Goal: Task Accomplishment & Management: Manage account settings

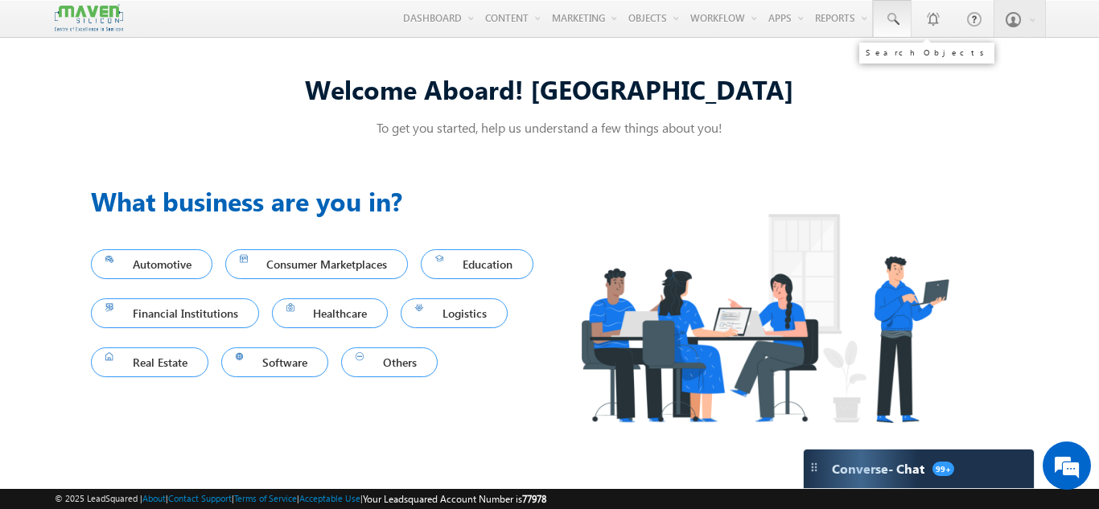
click at [889, 18] on span at bounding box center [892, 19] width 16 height 16
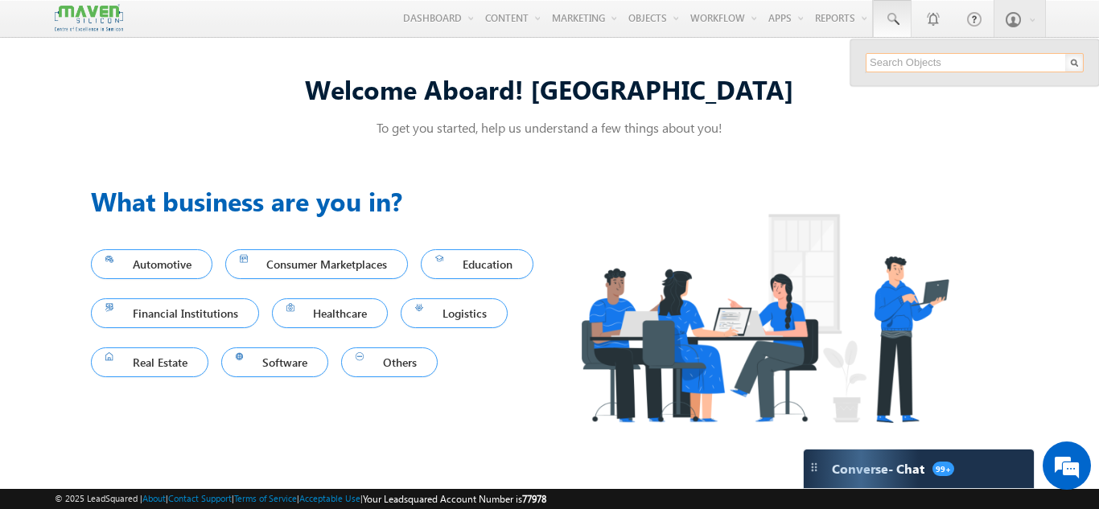
paste input "[EMAIL_ADDRESS][DOMAIN_NAME]"
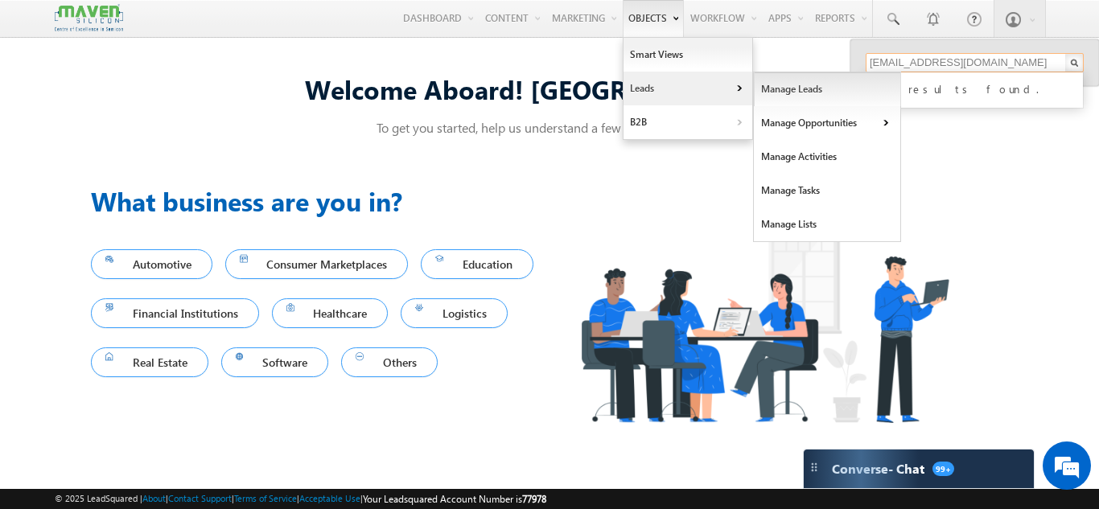
type input "[EMAIL_ADDRESS][DOMAIN_NAME]"
click at [800, 85] on link "Manage Leads" at bounding box center [827, 89] width 147 height 34
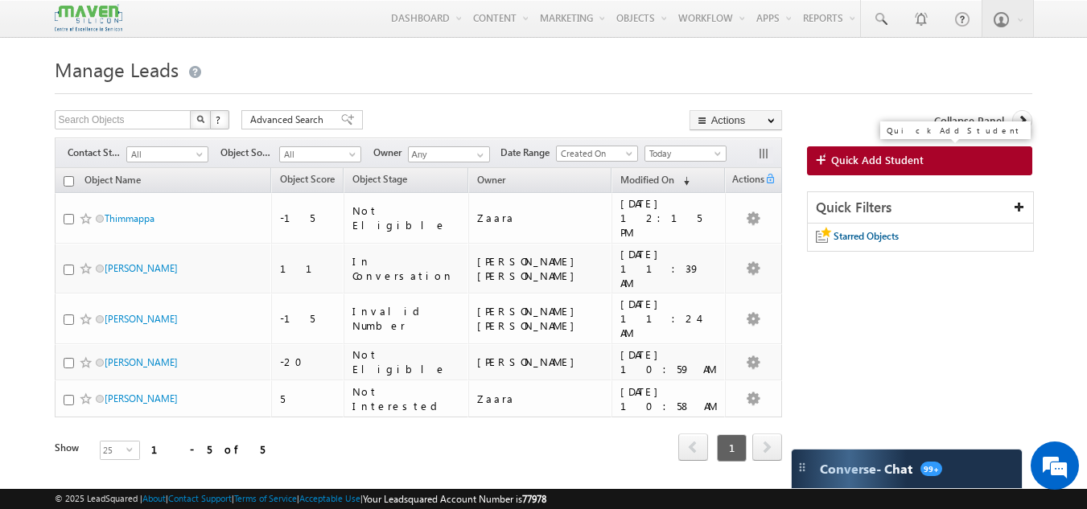
click at [868, 163] on span "Quick Add Student" at bounding box center [877, 160] width 92 height 14
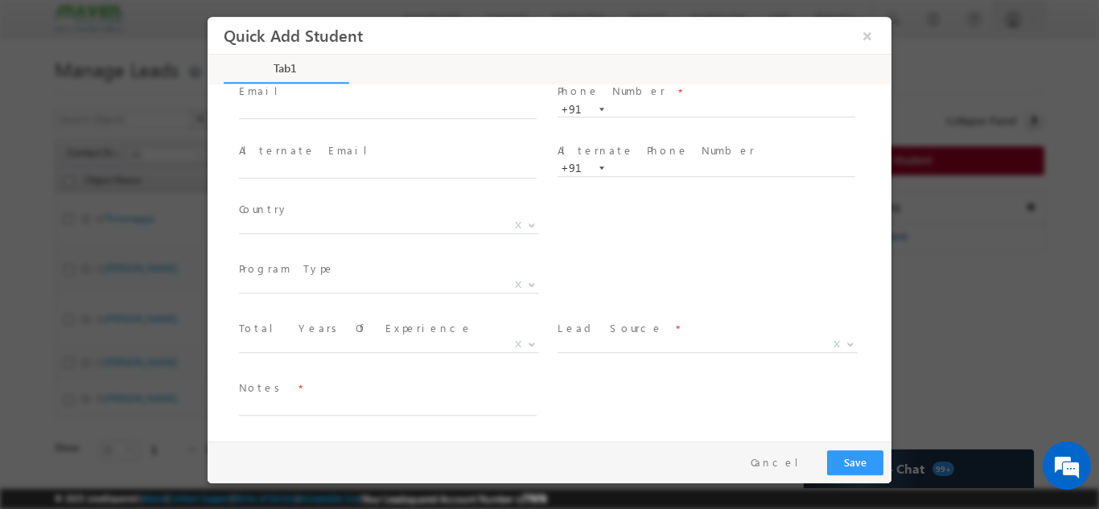
click at [611, 343] on span "X" at bounding box center [707, 344] width 300 height 16
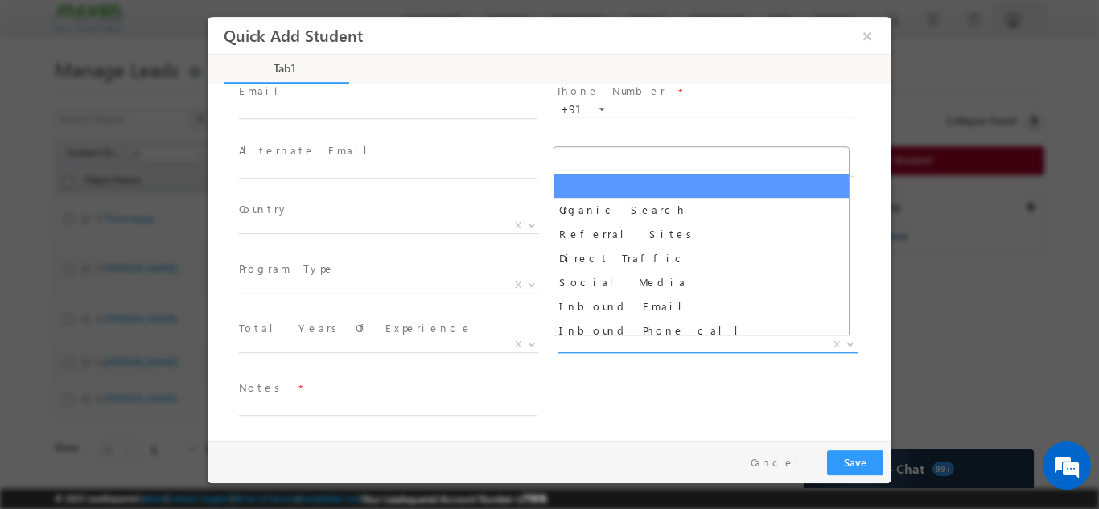
click at [611, 343] on span "X" at bounding box center [707, 344] width 300 height 16
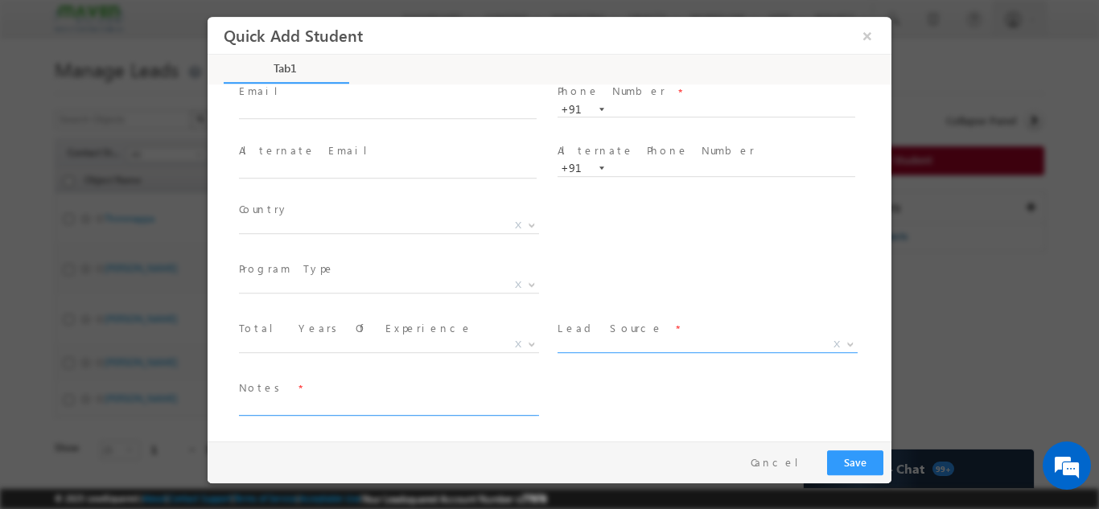
click at [302, 406] on textarea at bounding box center [388, 406] width 298 height 18
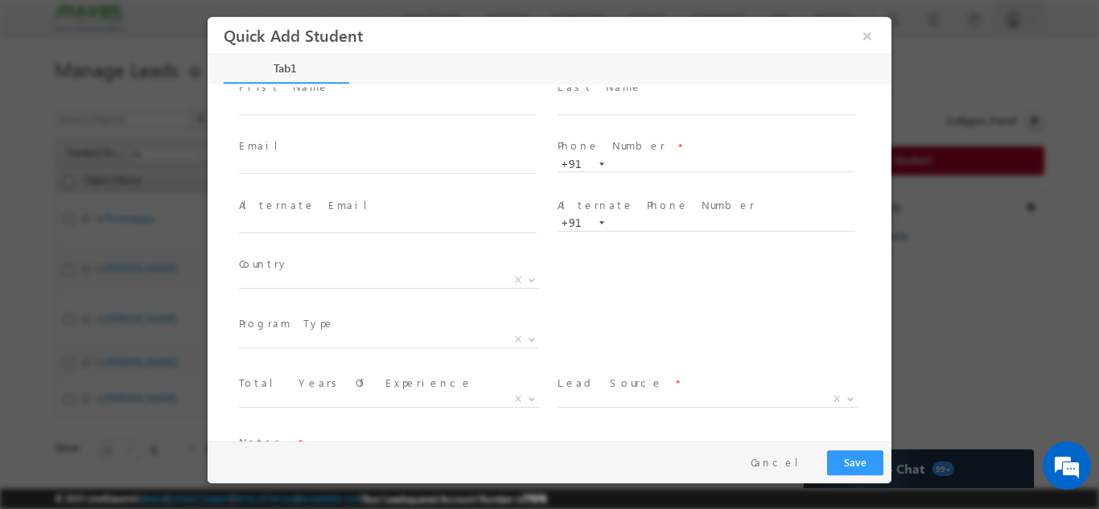
scroll to position [30, 0]
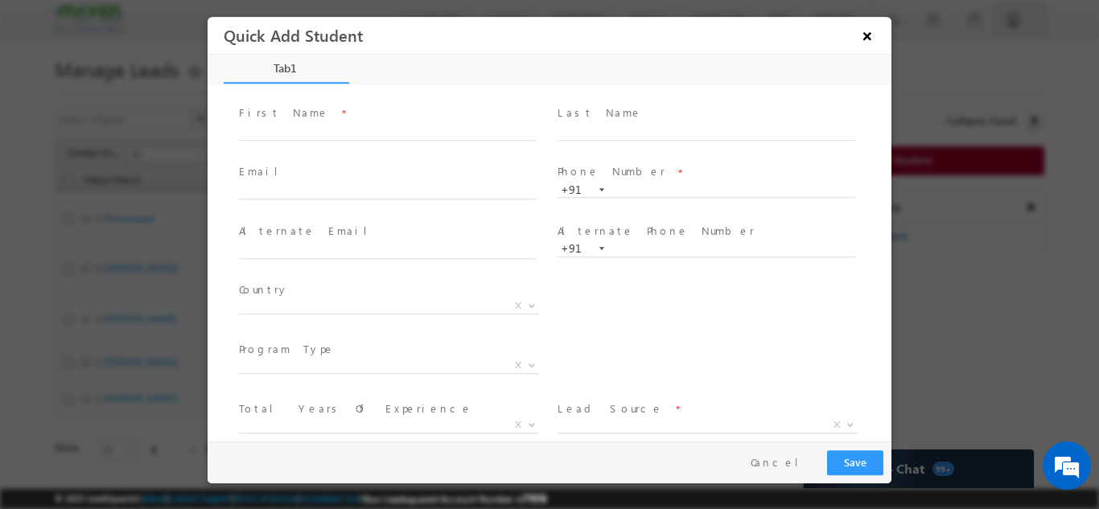
click at [862, 43] on button "×" at bounding box center [866, 35] width 27 height 30
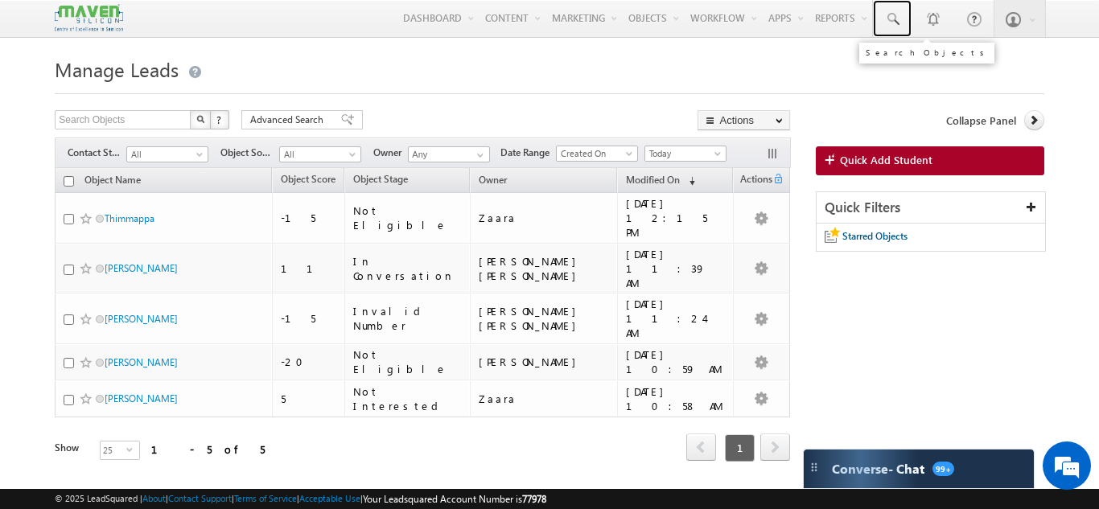
drag, startPoint x: 892, startPoint y: 14, endPoint x: 884, endPoint y: 60, distance: 45.8
click at [892, 14] on span at bounding box center [892, 19] width 16 height 16
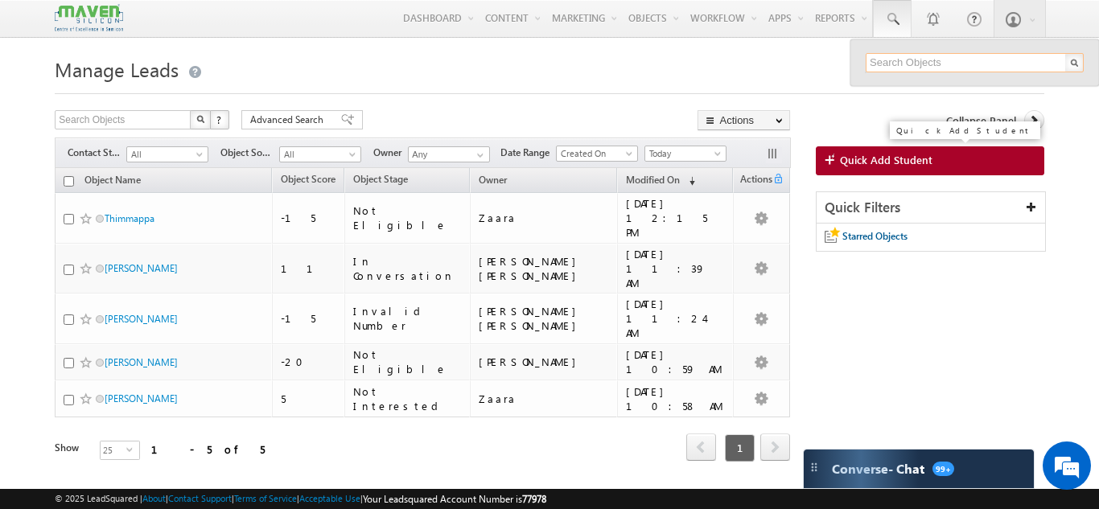
paste input "9108927801"
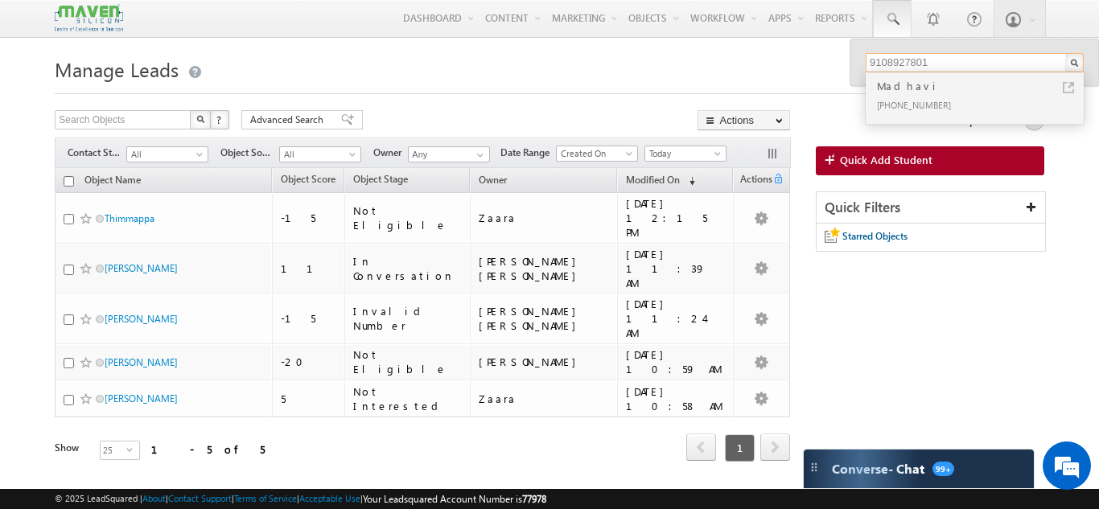
type input "9108927801"
click at [907, 80] on div "Madhavi" at bounding box center [982, 86] width 216 height 18
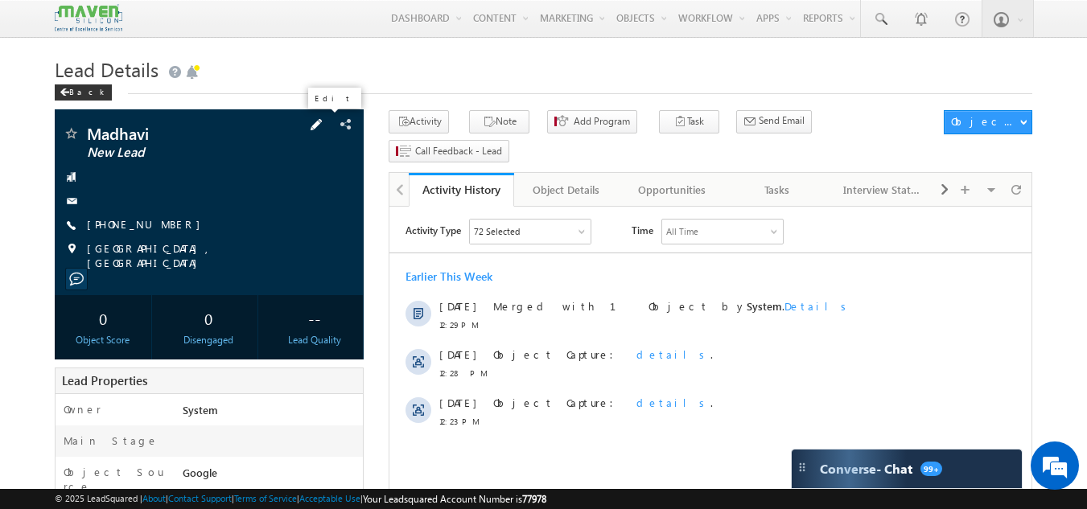
click at [325, 124] on span at bounding box center [316, 125] width 18 height 18
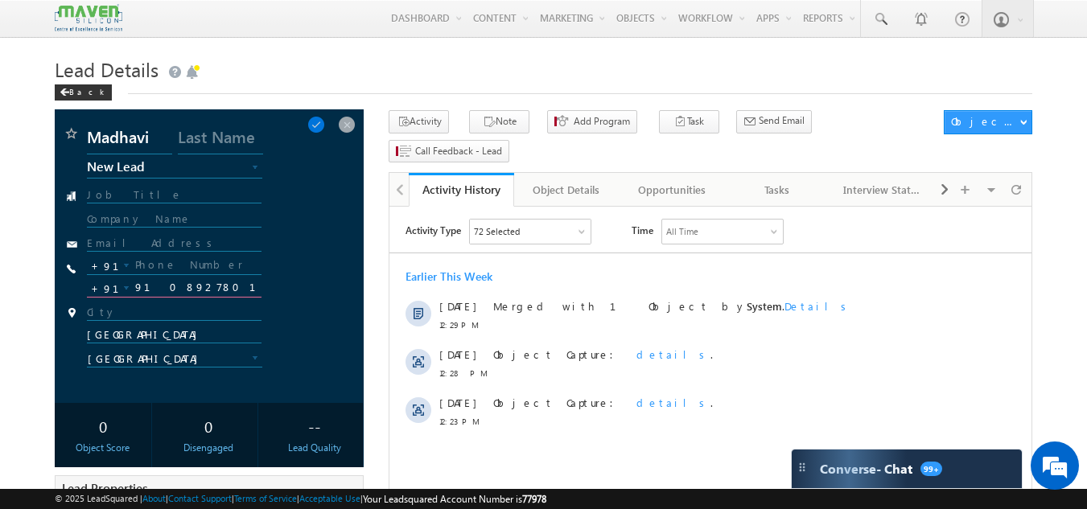
click at [196, 289] on input "9108927801" at bounding box center [174, 287] width 175 height 19
click at [200, 267] on input "text" at bounding box center [174, 265] width 175 height 19
paste input "9108927801"
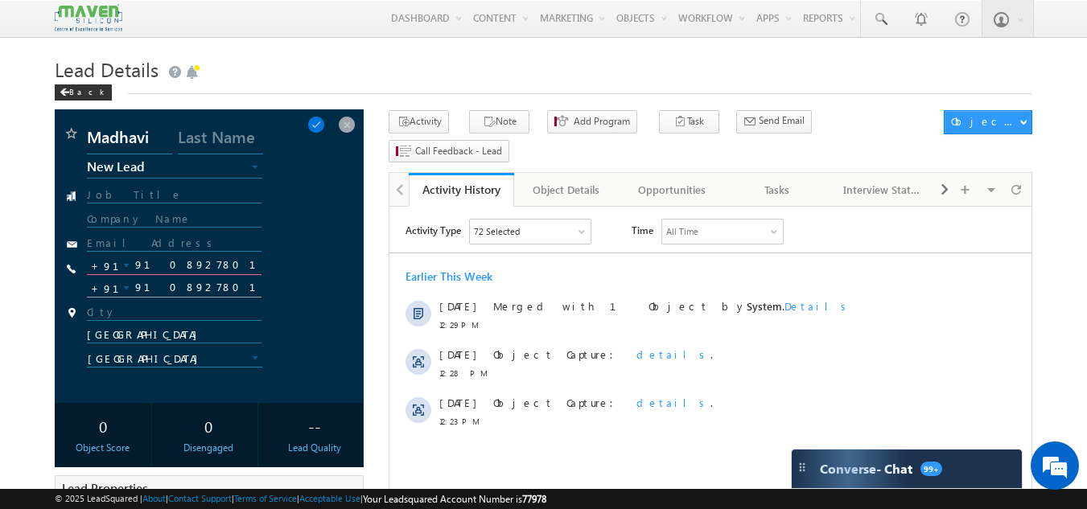
type input "9108927801"
click at [201, 286] on input "9108927801" at bounding box center [174, 287] width 175 height 19
click at [325, 129] on span at bounding box center [316, 125] width 18 height 18
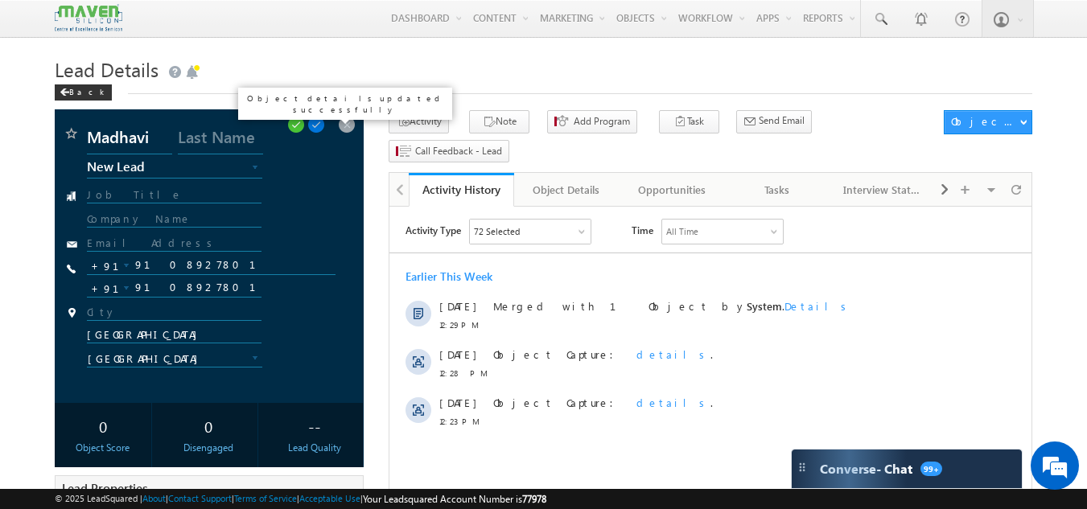
click at [302, 124] on span at bounding box center [296, 125] width 18 height 18
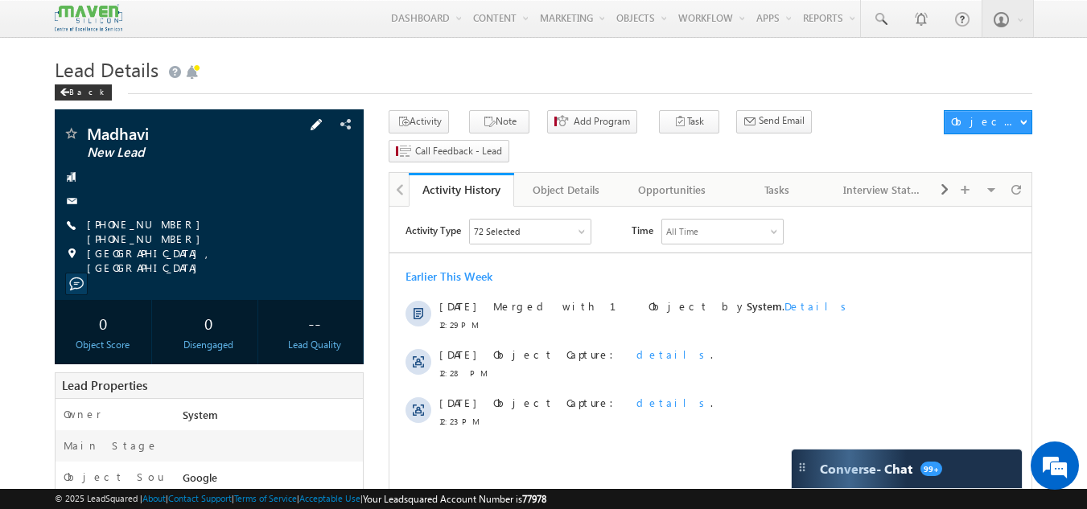
click at [325, 126] on span at bounding box center [316, 125] width 18 height 18
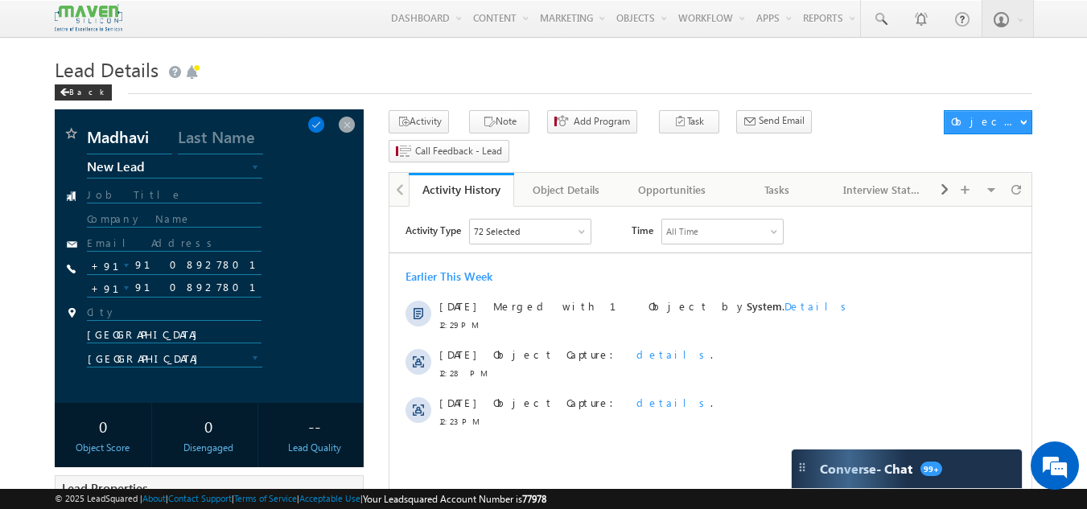
click at [161, 235] on div at bounding box center [211, 223] width 249 height 23
click at [180, 243] on input "text" at bounding box center [174, 243] width 175 height 15
paste input "9108927801"
type input "9108927801"
paste input "[EMAIL_ADDRESS][DOMAIN_NAME]"
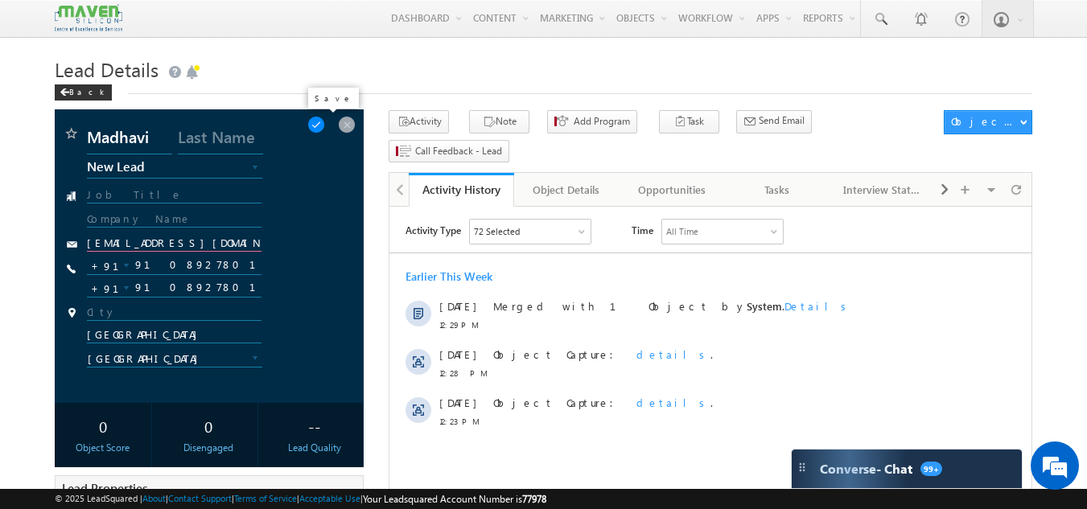
type input "[EMAIL_ADDRESS][DOMAIN_NAME]"
click at [323, 126] on span at bounding box center [316, 125] width 18 height 18
click at [325, 126] on span at bounding box center [316, 125] width 18 height 18
click at [305, 124] on span at bounding box center [296, 125] width 18 height 18
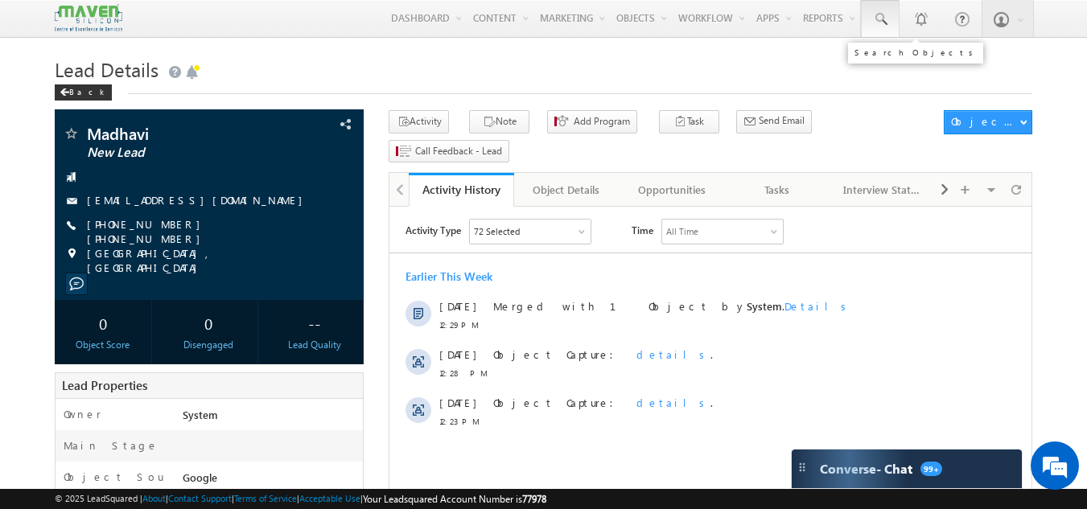
click at [870, 18] on link at bounding box center [880, 18] width 39 height 37
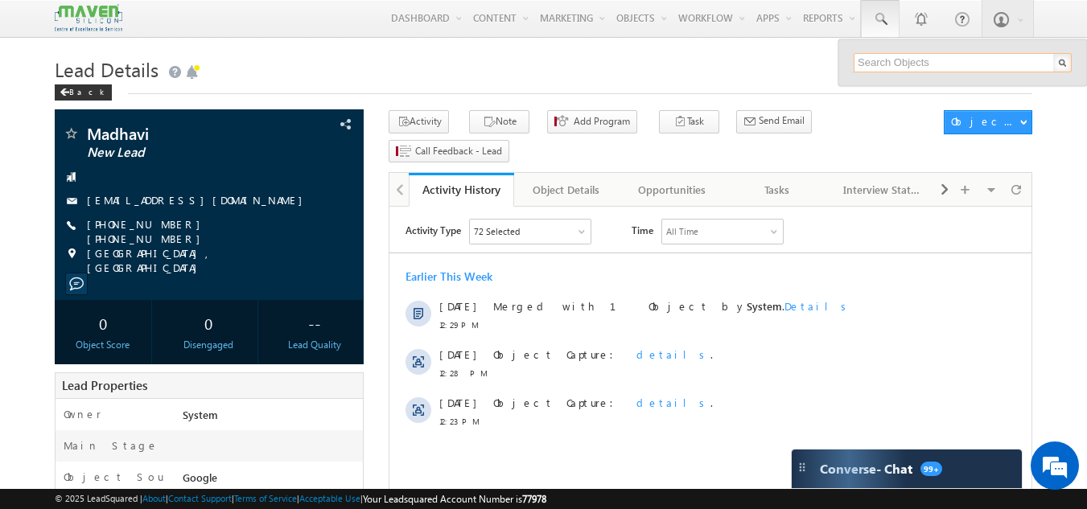
paste input "[EMAIL_ADDRESS][DOMAIN_NAME]"
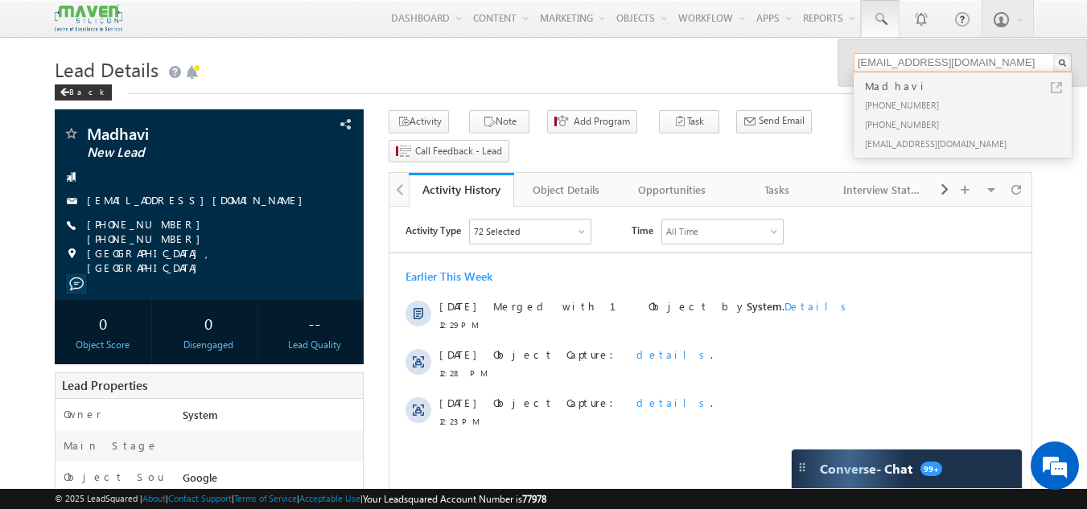
type input "[EMAIL_ADDRESS][DOMAIN_NAME]"
drag, startPoint x: 889, startPoint y: 102, endPoint x: 435, endPoint y: 63, distance: 455.4
click at [890, 101] on div "+91-9108927801" at bounding box center [969, 104] width 216 height 19
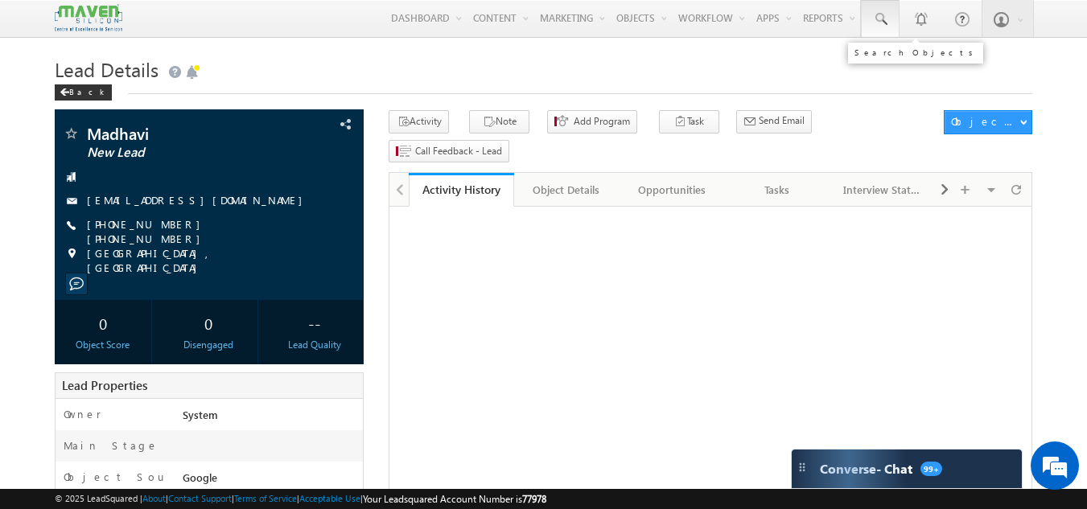
click at [888, 21] on span at bounding box center [880, 19] width 16 height 16
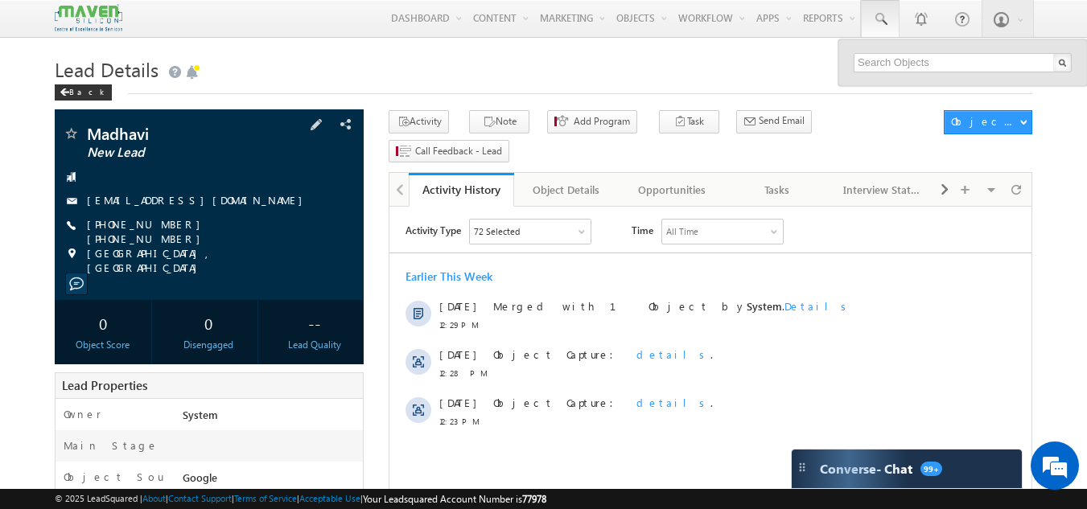
drag, startPoint x: 82, startPoint y: 195, endPoint x: 220, endPoint y: 208, distance: 138.2
click at [220, 208] on div "[EMAIL_ADDRESS][DOMAIN_NAME]" at bounding box center [210, 201] width 294 height 16
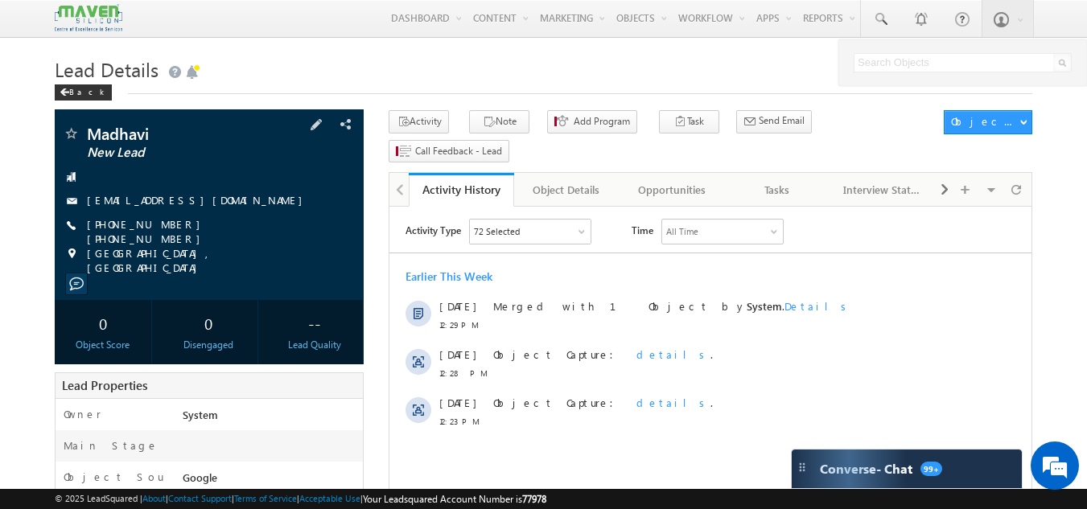
copy div "[EMAIL_ADDRESS][DOMAIN_NAME]"
click at [83, 10] on img at bounding box center [89, 18] width 68 height 28
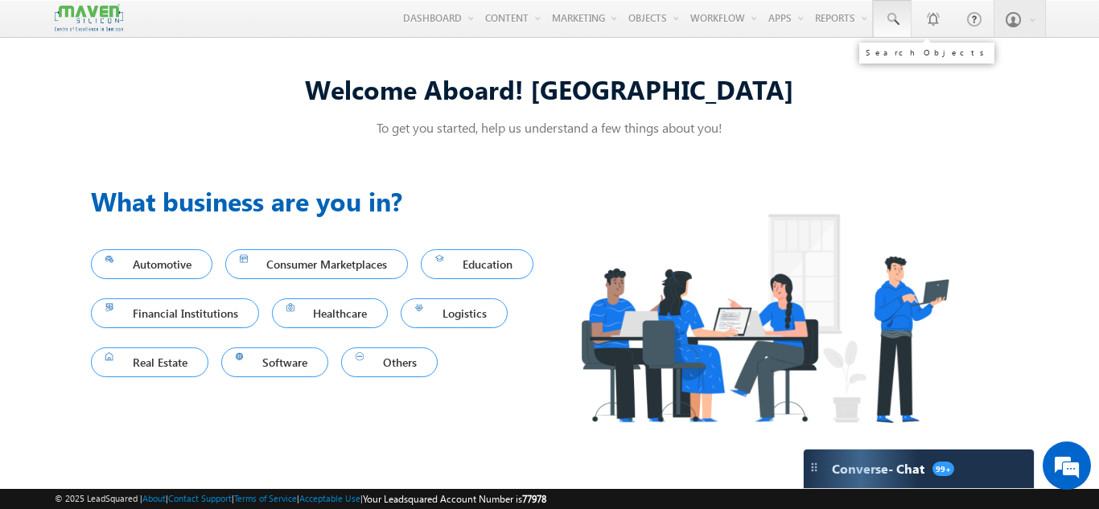
click at [894, 14] on span at bounding box center [892, 19] width 16 height 16
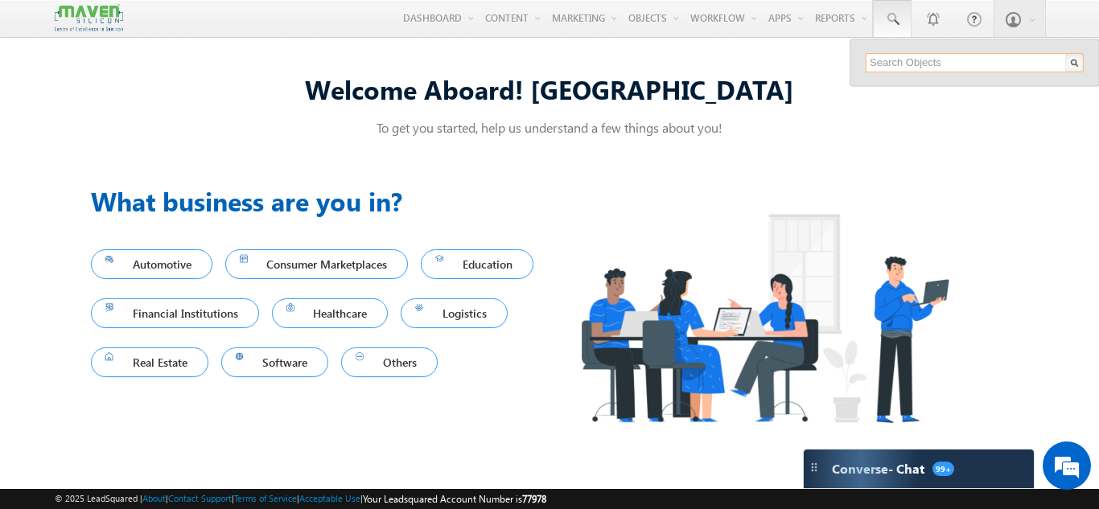
paste input "[EMAIL_ADDRESS][DOMAIN_NAME]"
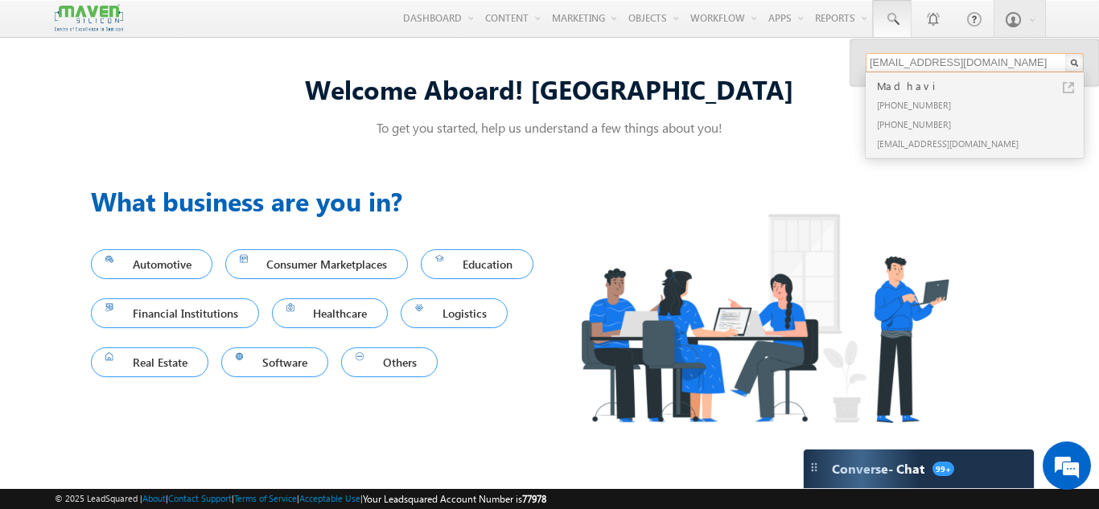
type input "[EMAIL_ADDRESS][DOMAIN_NAME]"
click at [902, 95] on div "+91-9108927801" at bounding box center [982, 104] width 216 height 19
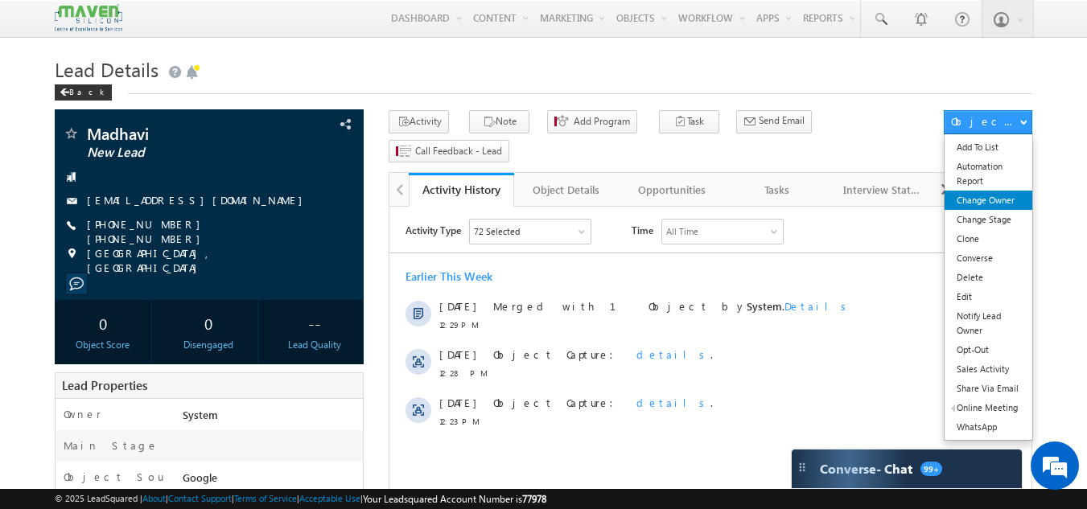
click at [992, 196] on link "Change Owner" at bounding box center [988, 200] width 88 height 19
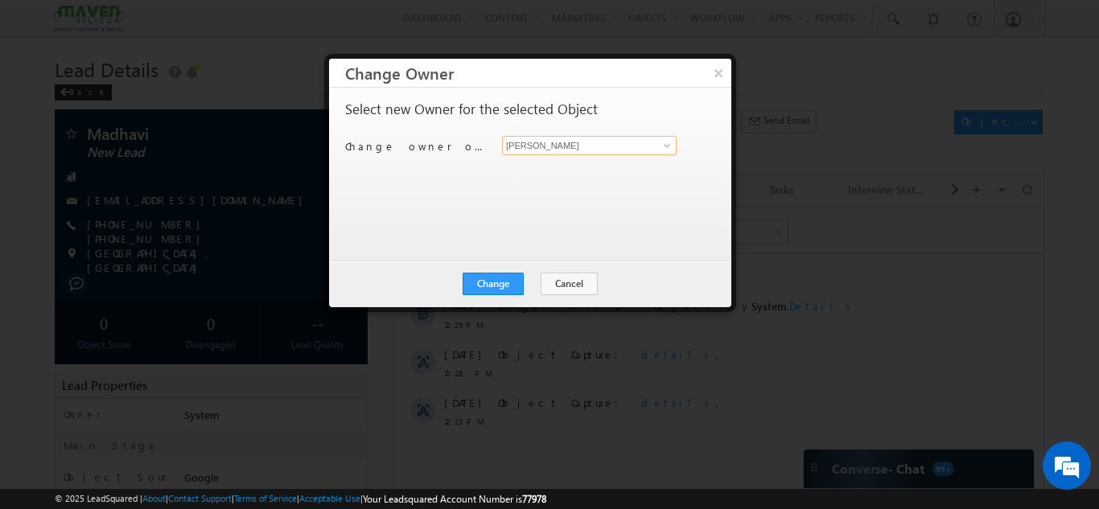
click at [561, 138] on input "[PERSON_NAME]" at bounding box center [589, 145] width 175 height 19
type input "[PERSON_NAME] [PERSON_NAME]"
click at [462, 273] on button "Change" at bounding box center [492, 284] width 61 height 23
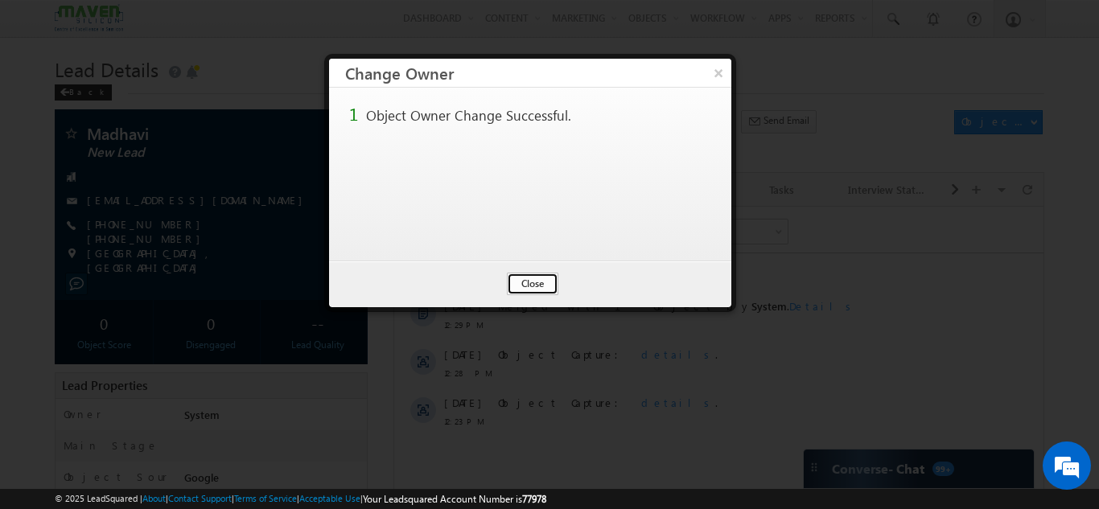
click at [553, 279] on button "Close" at bounding box center [532, 284] width 51 height 23
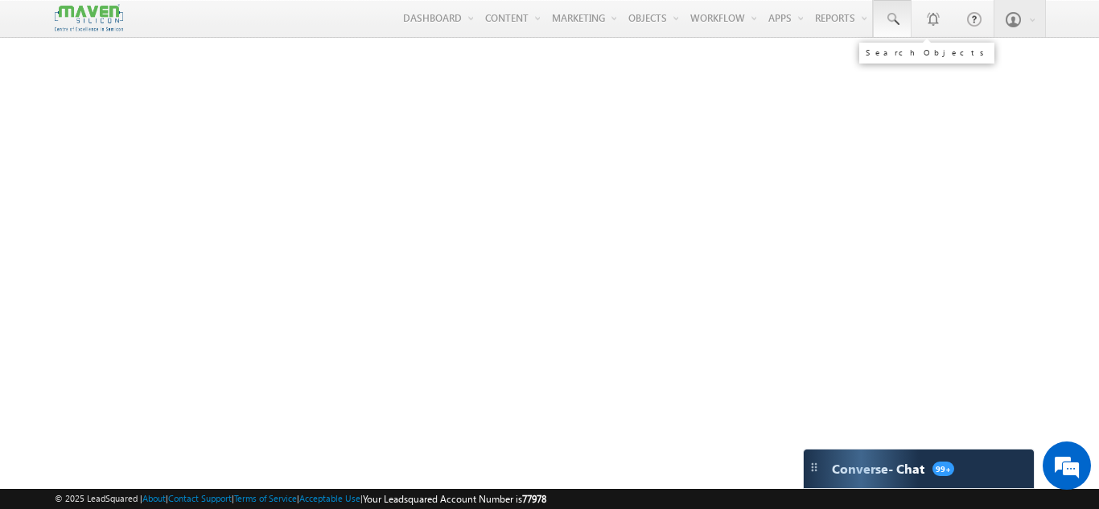
click at [897, 18] on span at bounding box center [892, 19] width 16 height 16
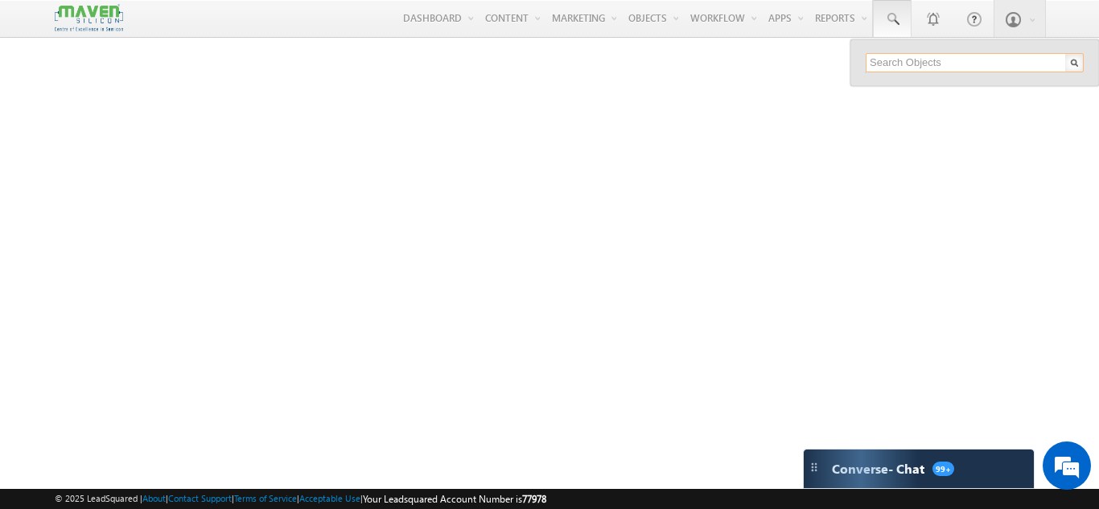
paste input "aniketnikam551@gmail.com angelmariabijoy32@gmail.com ajay_nj@ahalia.ac.in manan…"
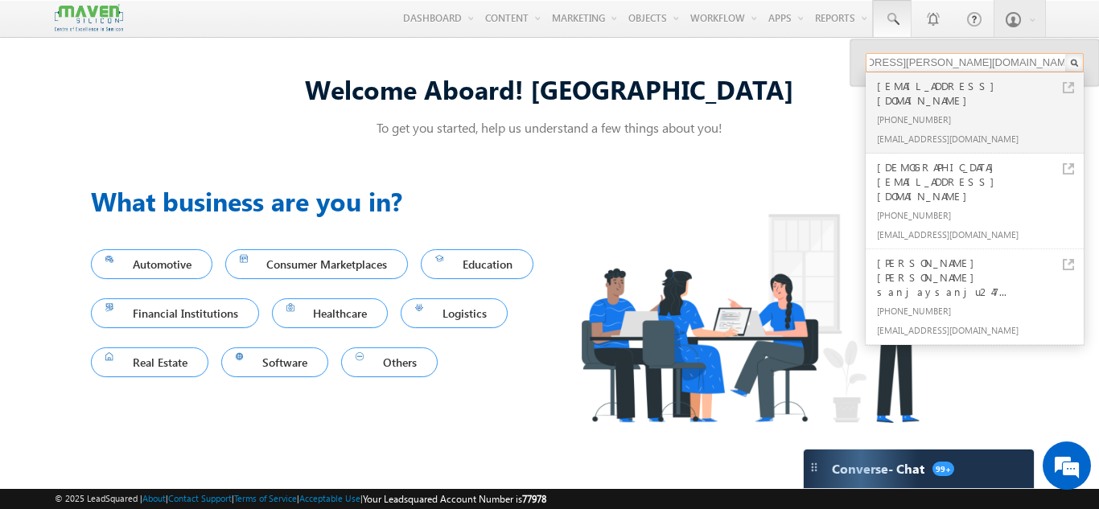
drag, startPoint x: 930, startPoint y: 62, endPoint x: 1098, endPoint y: 62, distance: 168.1
click at [1098, 62] on div "aniketnikam551@gmail.com angelmariabijoy32@gmail.com ajay_nj@ahalia.ac.in manan…" at bounding box center [974, 62] width 249 height 47
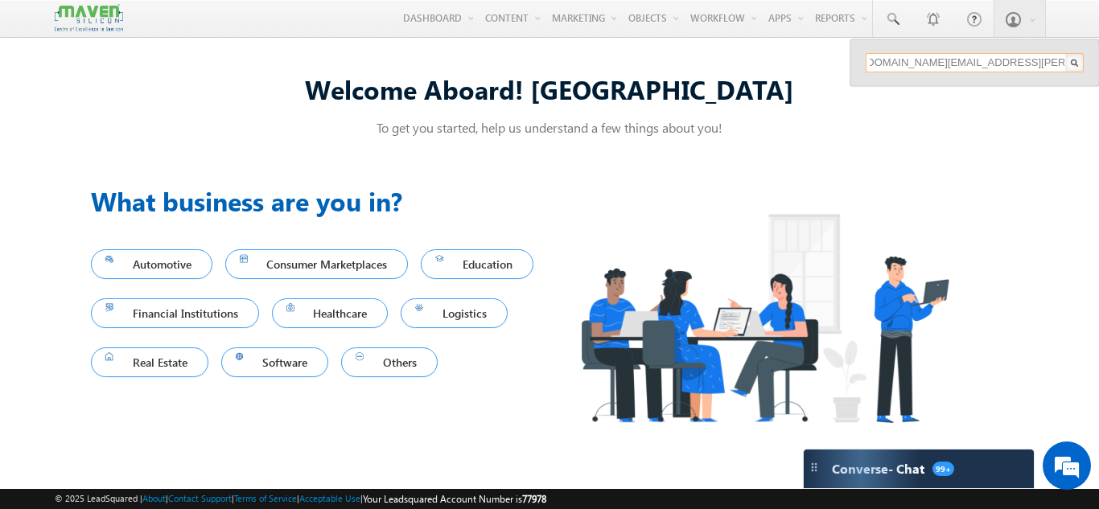
scroll to position [0, 723]
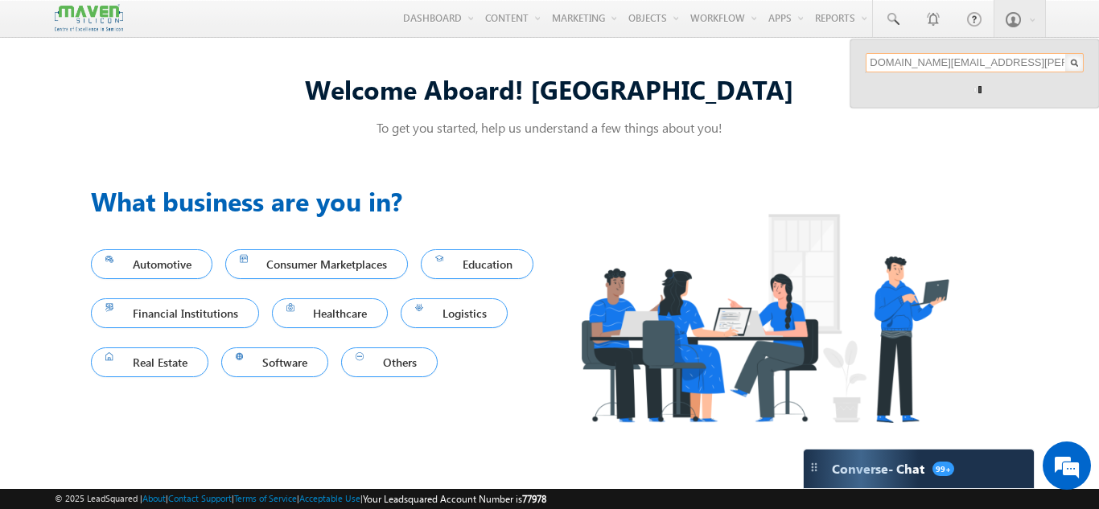
type input "aniketnikam551@gmail.com angelmariabijoy32@gmail.com ajay_nj@ahalia.ac.in manan…"
